Goal: Transaction & Acquisition: Purchase product/service

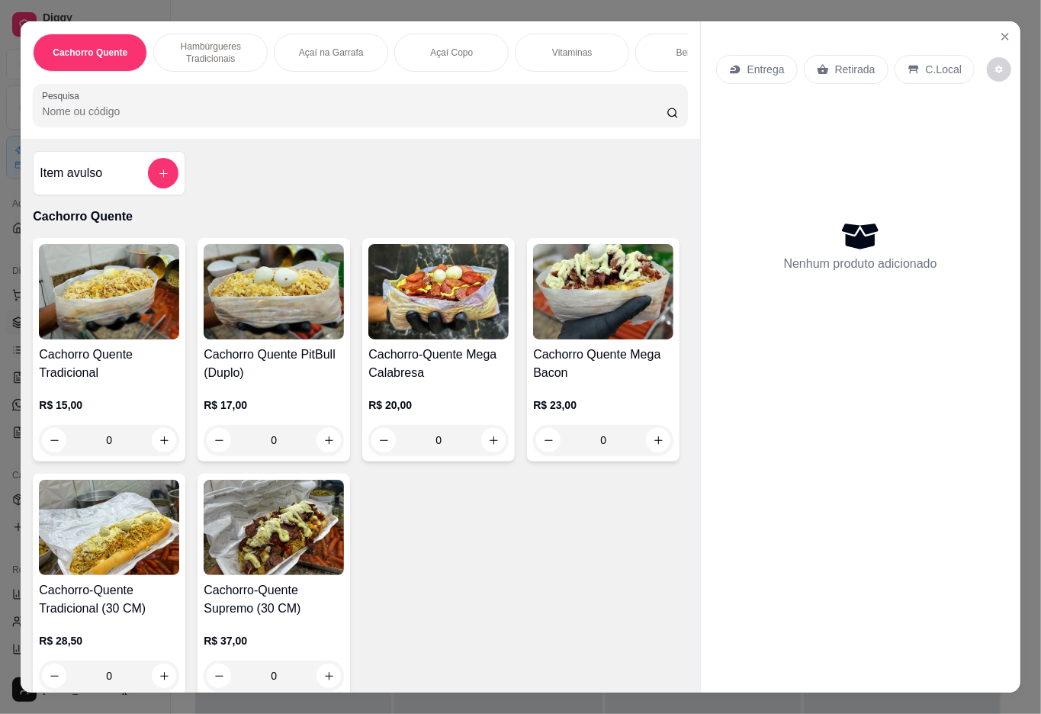
click at [452, 34] on div "Açaí Copo" at bounding box center [451, 53] width 114 height 38
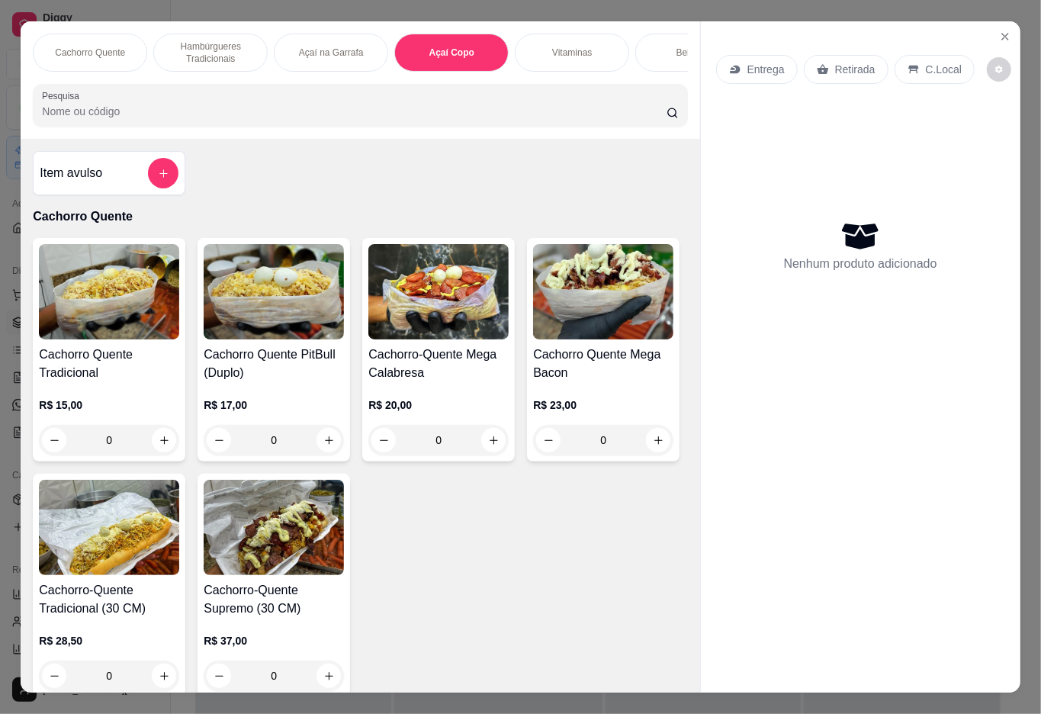
scroll to position [34, 0]
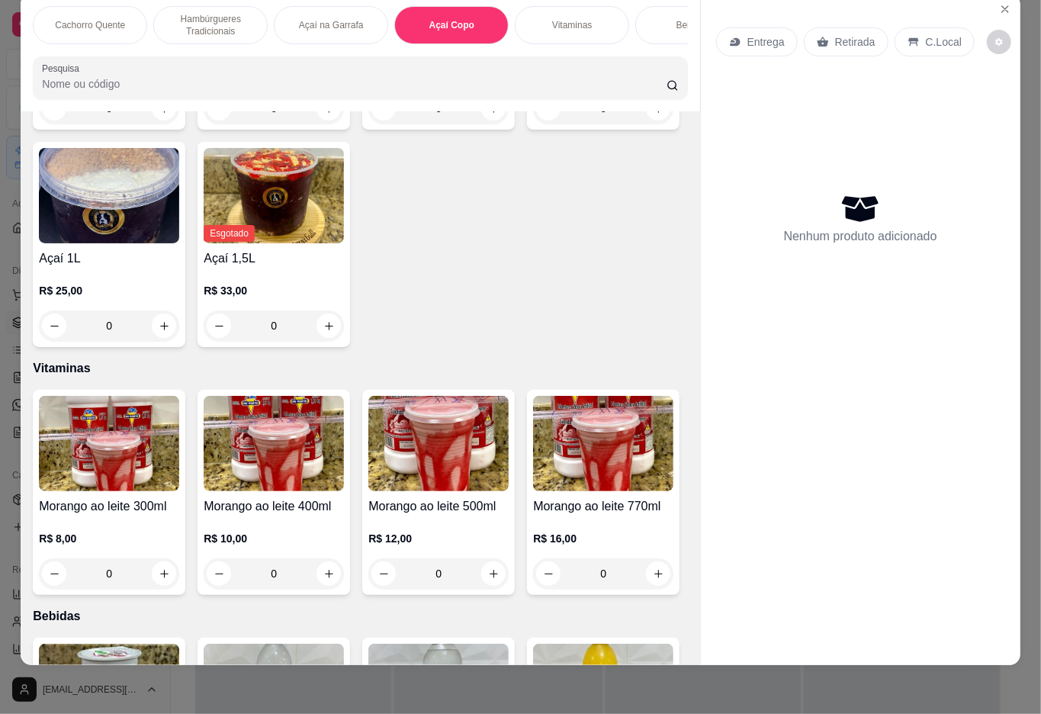
click at [236, 50] on h4 "Açaí 400ml" at bounding box center [274, 41] width 140 height 18
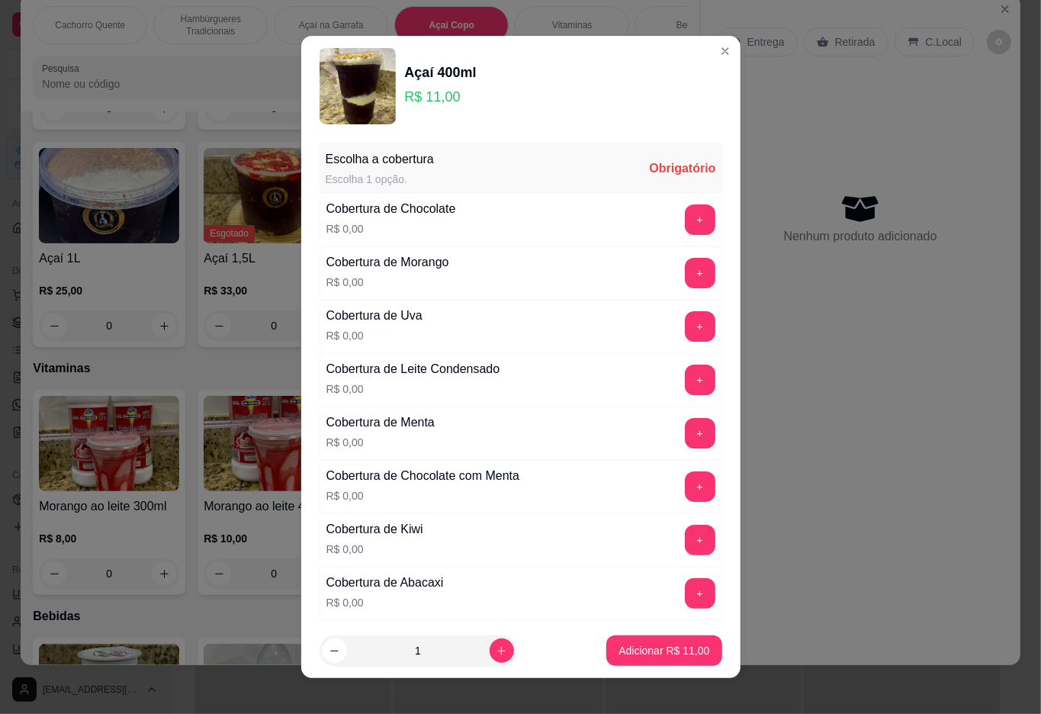
click at [685, 232] on button "+" at bounding box center [700, 219] width 30 height 30
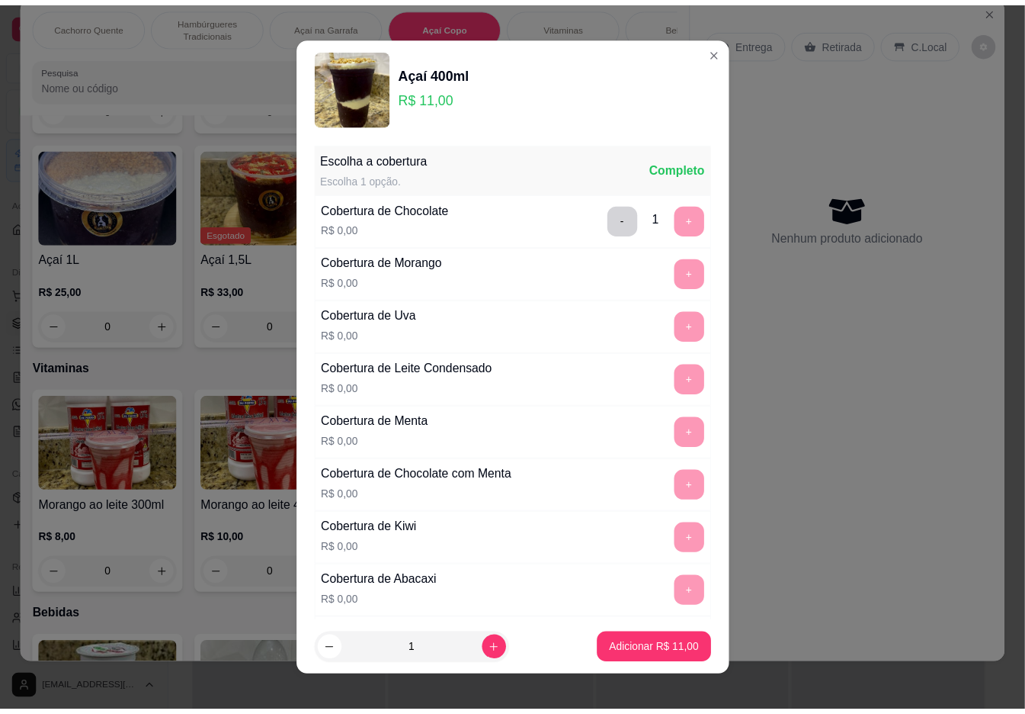
scroll to position [13, 0]
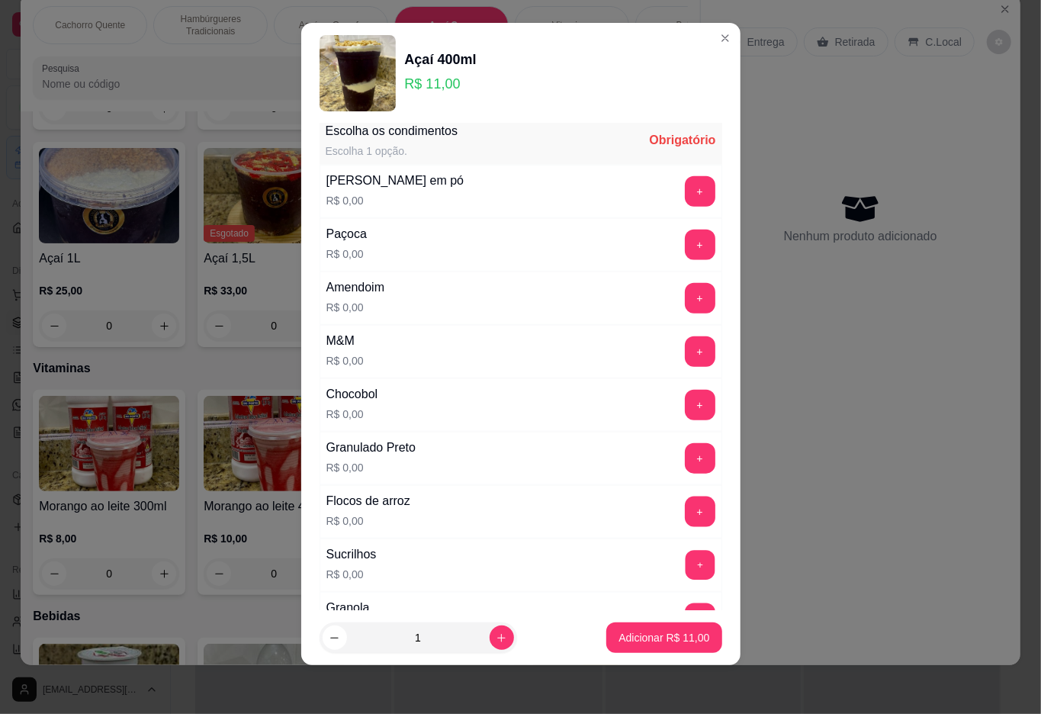
click at [685, 569] on button "+" at bounding box center [700, 565] width 30 height 30
click at [618, 640] on p "Adicionar R$ 11,00" at bounding box center [663, 637] width 91 height 15
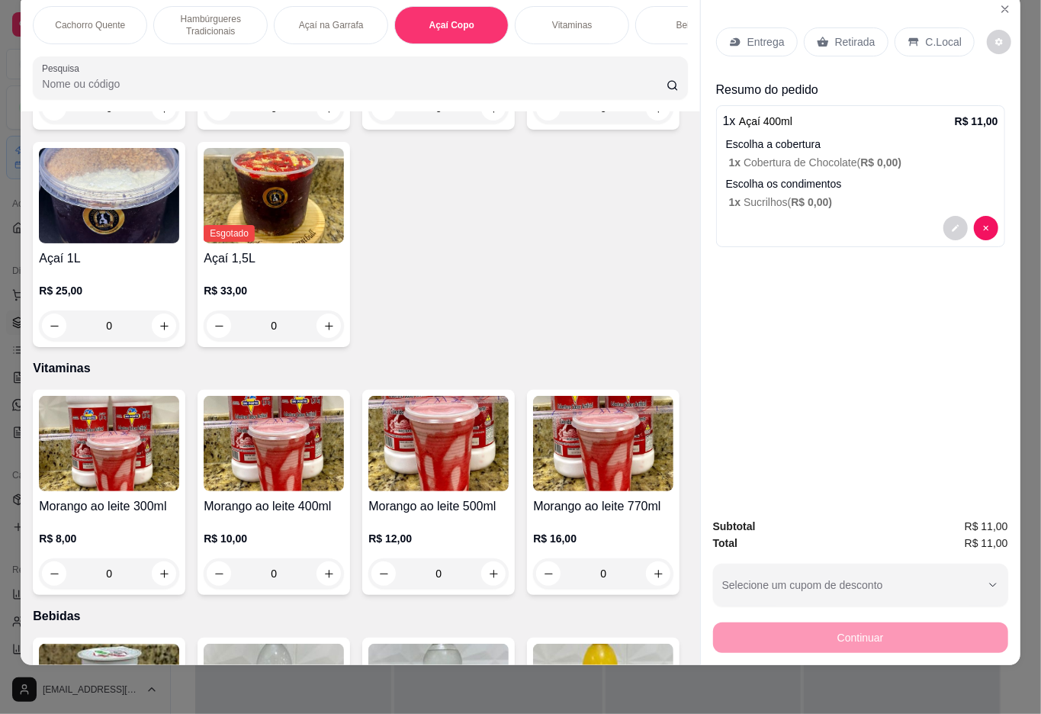
click at [845, 34] on p "Retirada" at bounding box center [855, 41] width 40 height 15
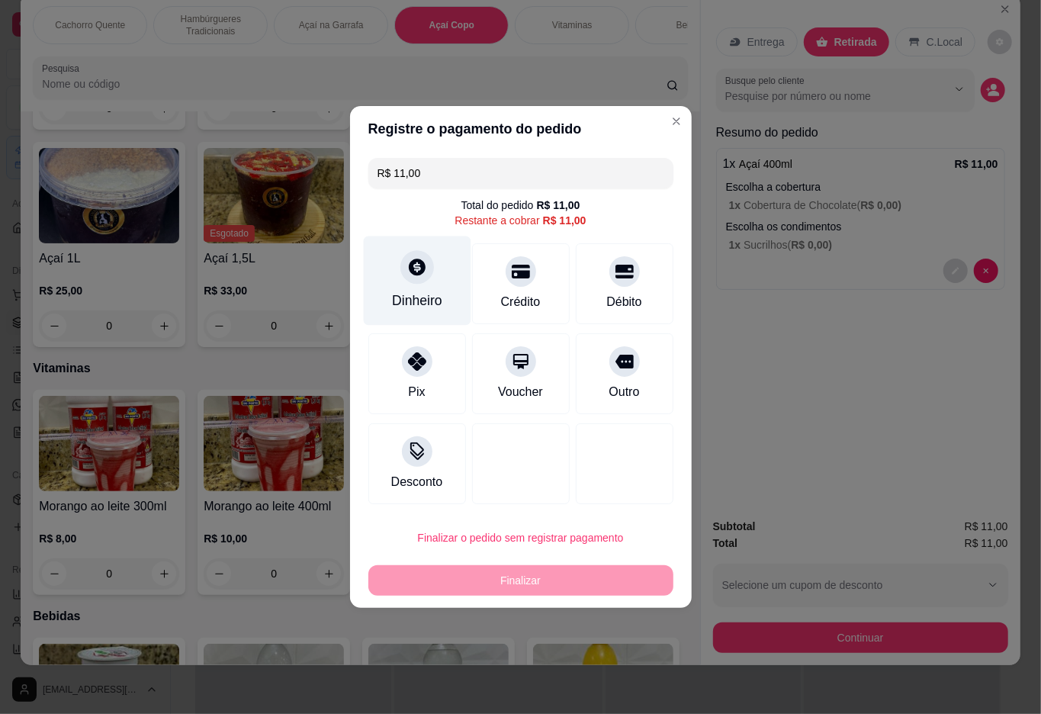
click at [406, 263] on icon at bounding box center [416, 267] width 20 height 20
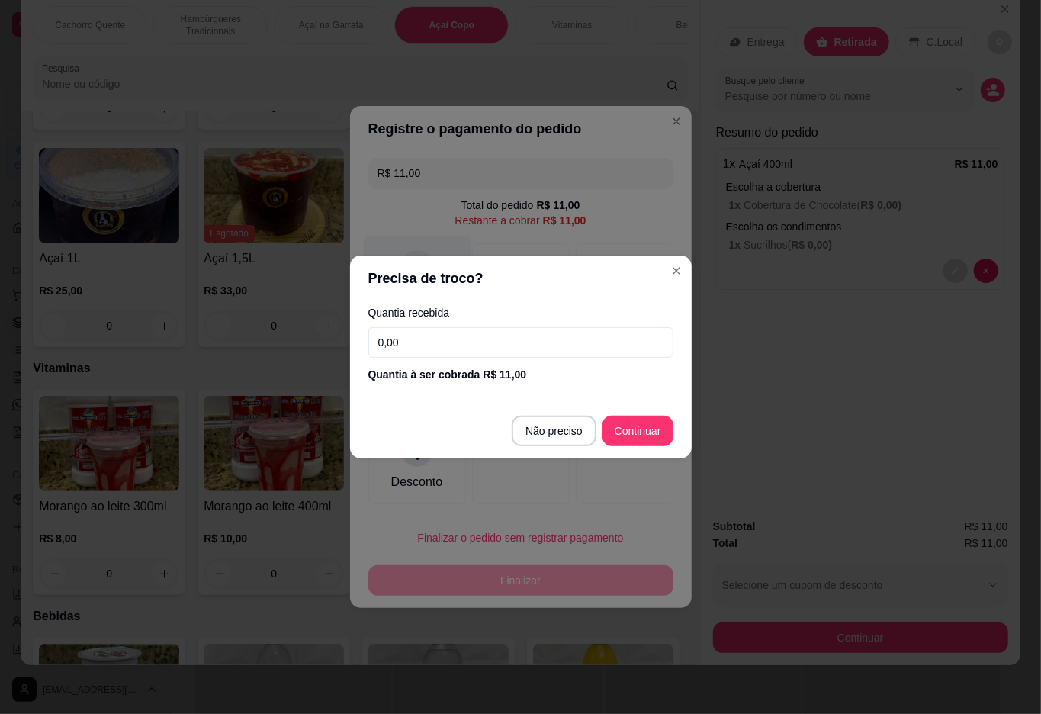
click at [544, 425] on div at bounding box center [521, 463] width 98 height 81
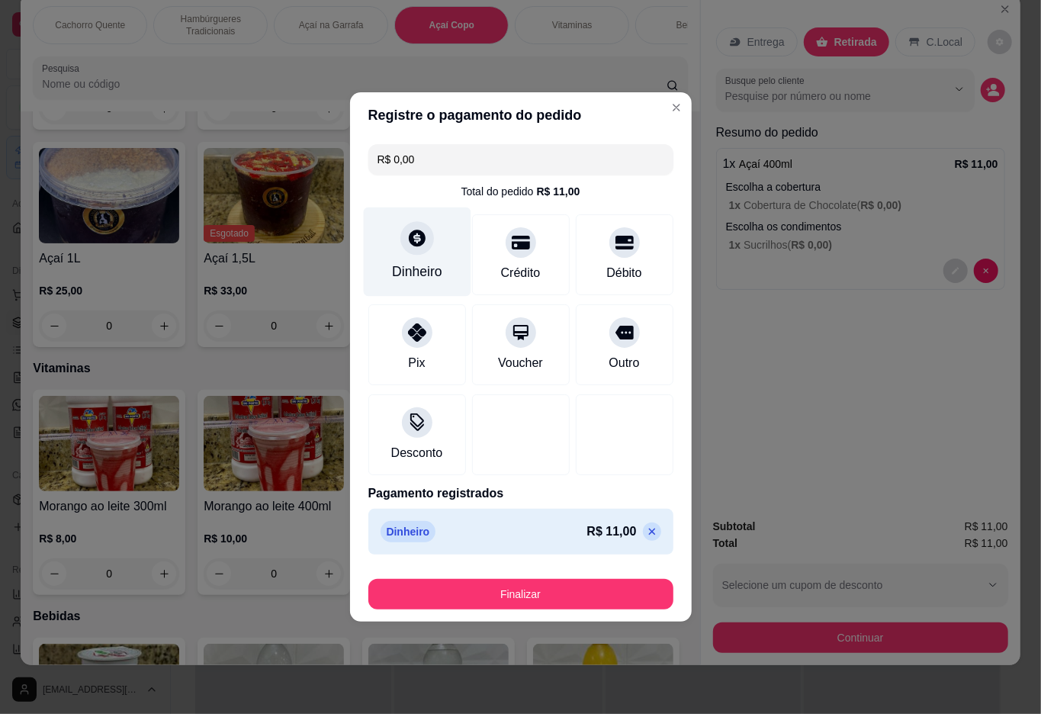
click at [491, 605] on button "Finalizar" at bounding box center [520, 594] width 305 height 30
click at [575, 587] on button "Finalizar" at bounding box center [520, 594] width 305 height 30
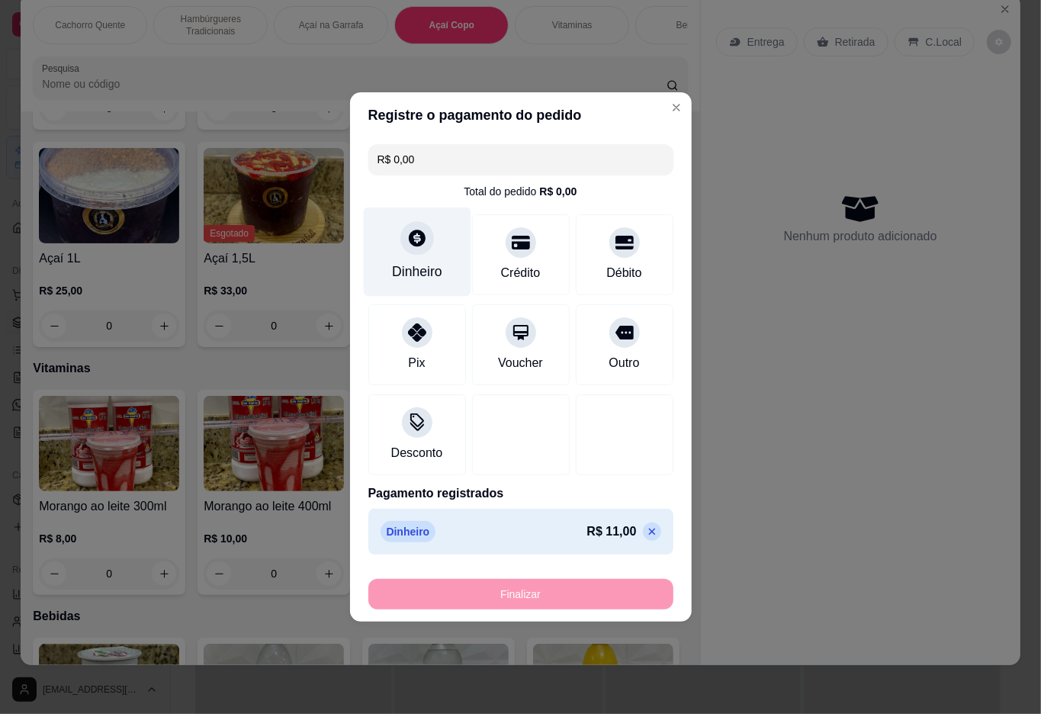
type input "-R$ 11,00"
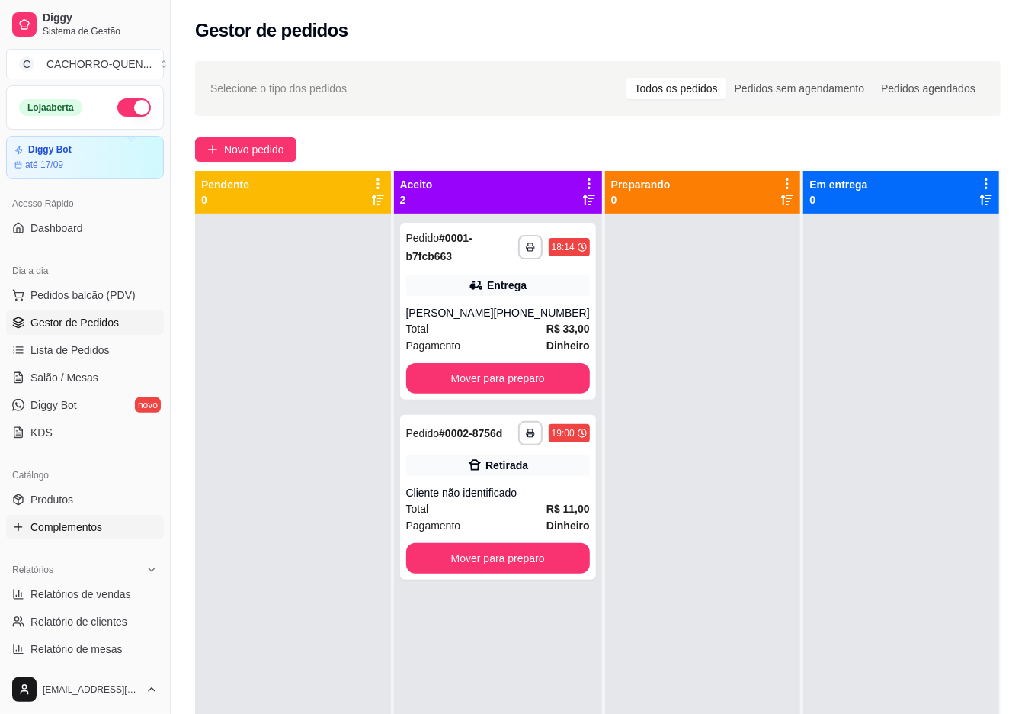
click at [102, 525] on span "Complementos" at bounding box center [66, 526] width 72 height 15
